Goal: Complete application form

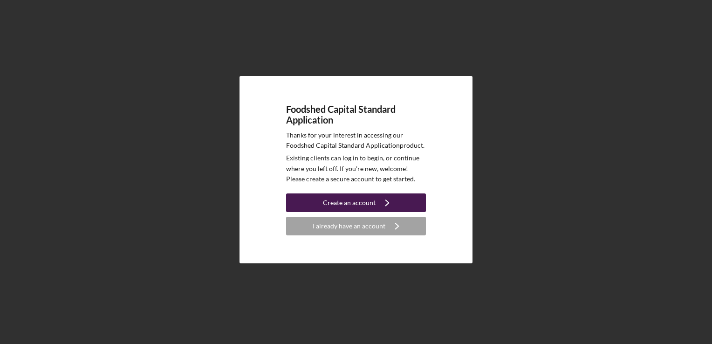
click at [321, 207] on button "Create an account Icon/Navigate" at bounding box center [356, 202] width 140 height 19
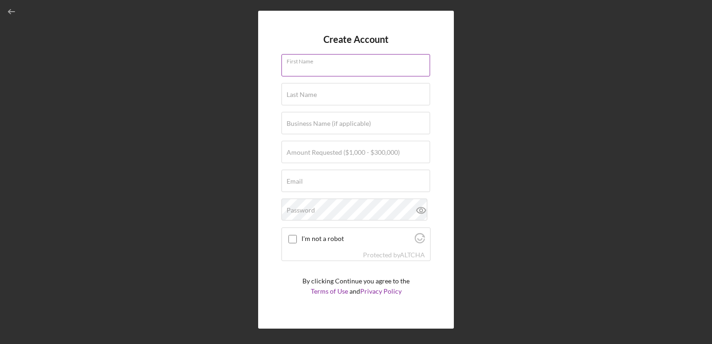
click at [343, 62] on div "First Name" at bounding box center [356, 65] width 149 height 23
type input "[PERSON_NAME]"
type input "Financial management and projections"
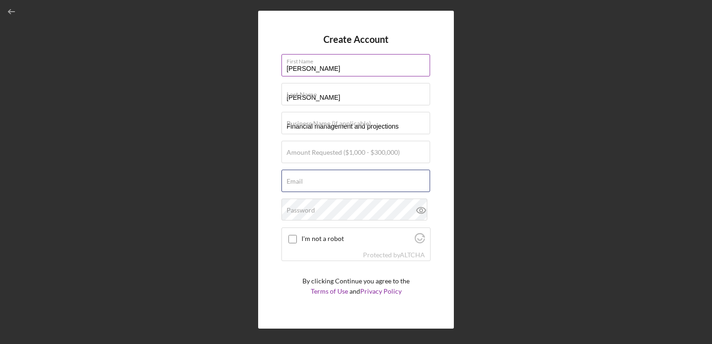
type input "[EMAIL_ADDRESS][DOMAIN_NAME]"
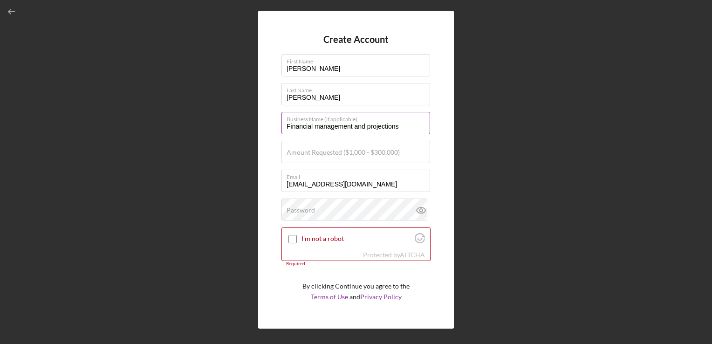
click at [375, 130] on input "Financial management and projections" at bounding box center [356, 123] width 149 height 22
drag, startPoint x: 405, startPoint y: 130, endPoint x: 282, endPoint y: 132, distance: 122.1
click at [282, 132] on input "Financial management and projections" at bounding box center [356, 123] width 149 height 22
type input "Grass Powered Poultry LLC"
click at [373, 146] on div "Amount Requested ($1,000 - $300,000)" at bounding box center [356, 152] width 149 height 23
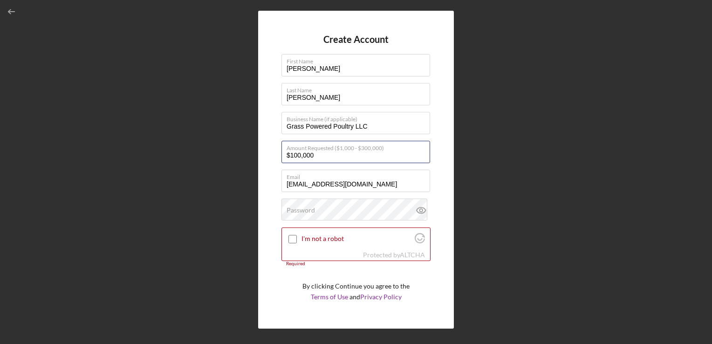
type input "$100,000"
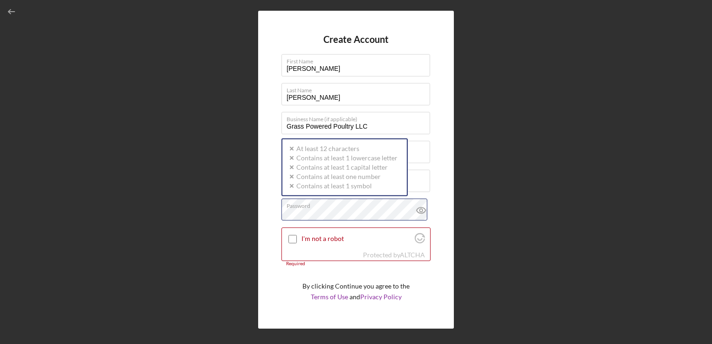
click at [317, 206] on div "Password Icon/icon-validation-no At least 12 characters Icon/icon-validation-no…" at bounding box center [356, 210] width 149 height 23
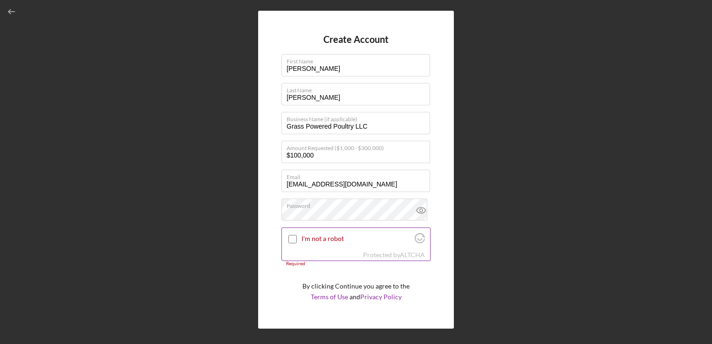
click at [292, 240] on input "I'm not a robot" at bounding box center [292, 239] width 8 height 8
checkbox input "true"
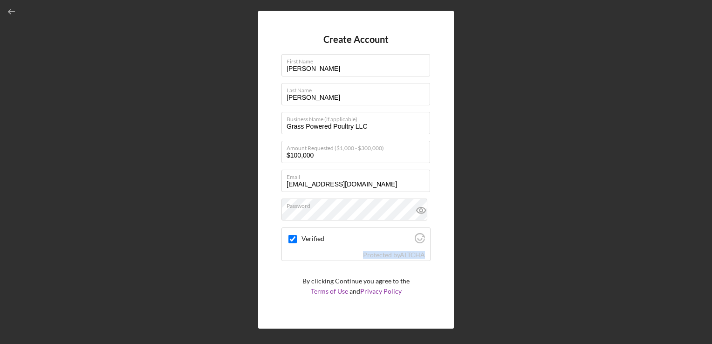
drag, startPoint x: 431, startPoint y: 233, endPoint x: 427, endPoint y: 279, distance: 46.7
click at [427, 279] on div "Create Account First Name [PERSON_NAME] Last Name [PERSON_NAME] Business Name (…" at bounding box center [356, 170] width 196 height 318
click at [439, 161] on div "Create Account First Name [PERSON_NAME] Last Name [PERSON_NAME] Business Name (…" at bounding box center [356, 170] width 196 height 318
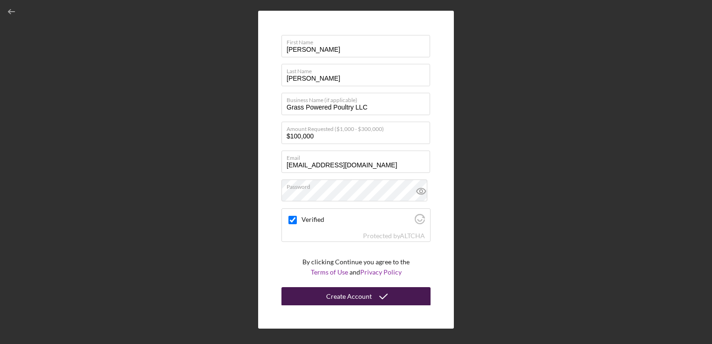
click at [349, 297] on div "Create Account" at bounding box center [349, 296] width 46 height 19
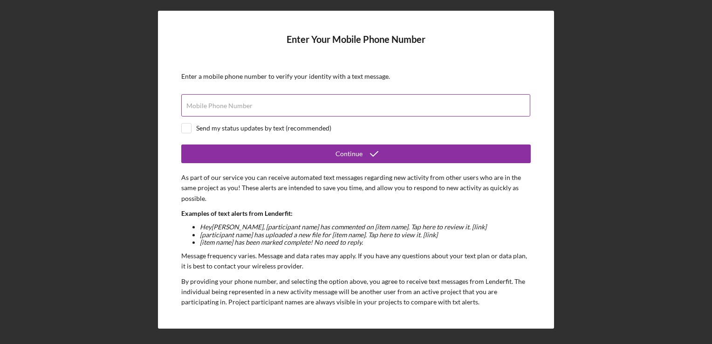
click at [207, 103] on label "Mobile Phone Number" at bounding box center [219, 105] width 66 height 7
click at [207, 103] on input "Mobile Phone Number" at bounding box center [355, 105] width 349 height 22
type input "[PHONE_NUMBER]"
click at [188, 124] on input "checkbox" at bounding box center [186, 128] width 9 height 9
checkbox input "true"
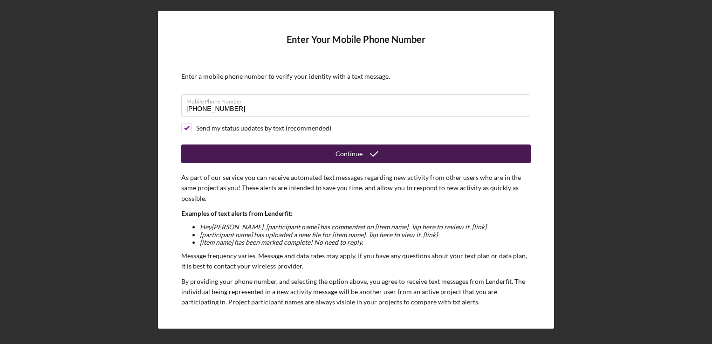
click at [347, 159] on div "Continue" at bounding box center [349, 153] width 27 height 19
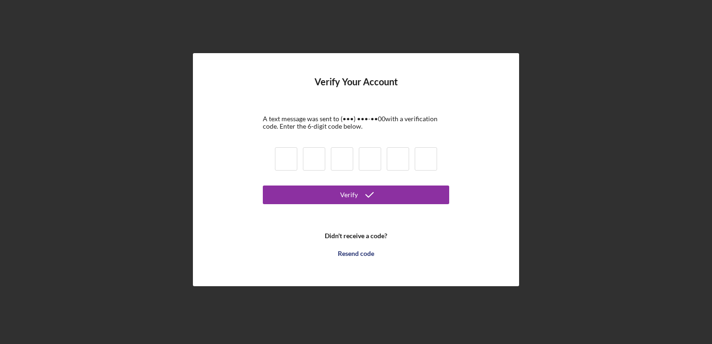
click at [287, 161] on input at bounding box center [286, 158] width 22 height 23
type input "3"
type input "4"
type input "7"
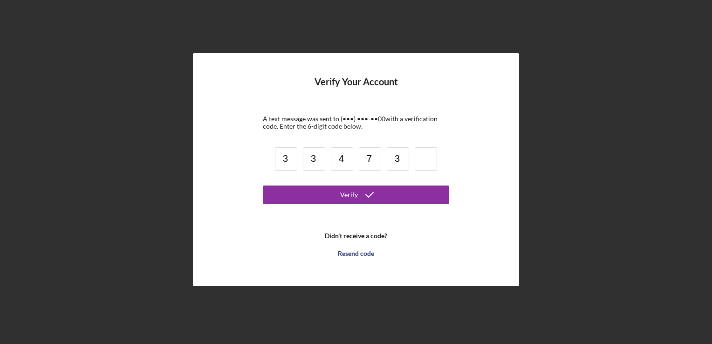
type input "3"
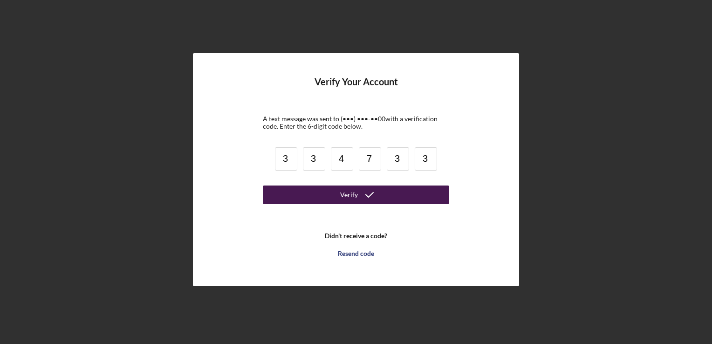
type input "3"
click at [319, 199] on button "Verify" at bounding box center [356, 194] width 186 height 19
